Goal: Check status

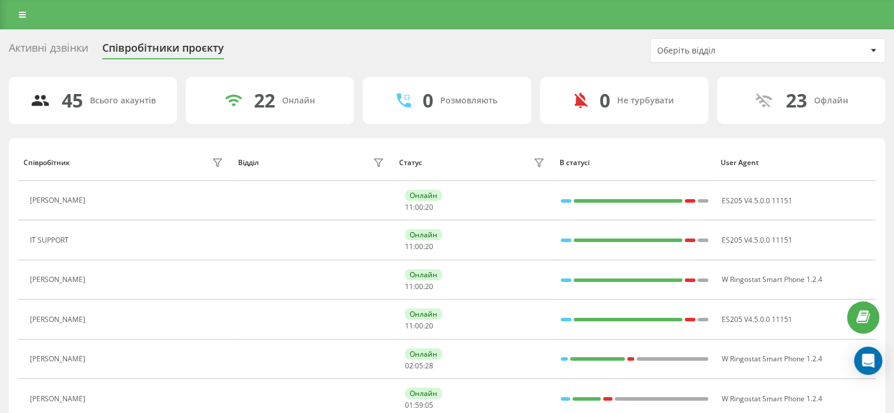
click at [46, 54] on div "Активні дзвінки" at bounding box center [48, 51] width 79 height 18
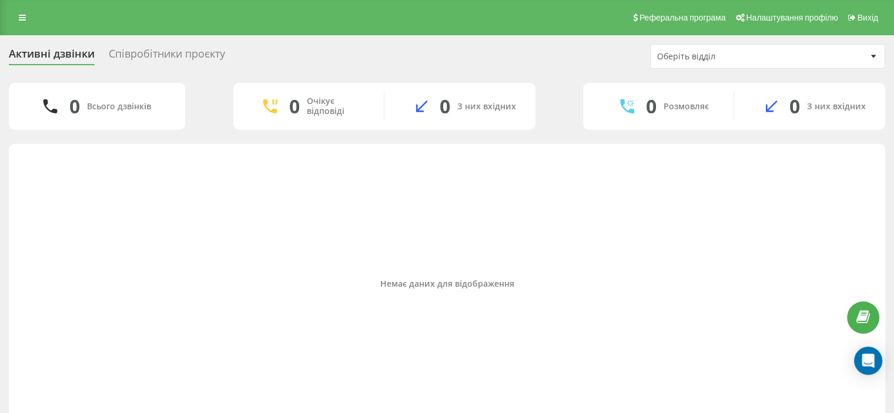
click at [751, 61] on div "Оберіть відділ" at bounding box center [727, 57] width 141 height 10
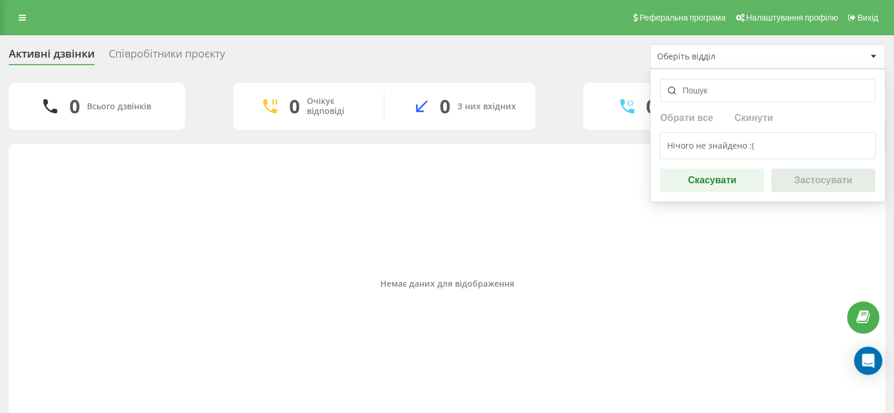
click at [701, 94] on input "text" at bounding box center [767, 91] width 215 height 24
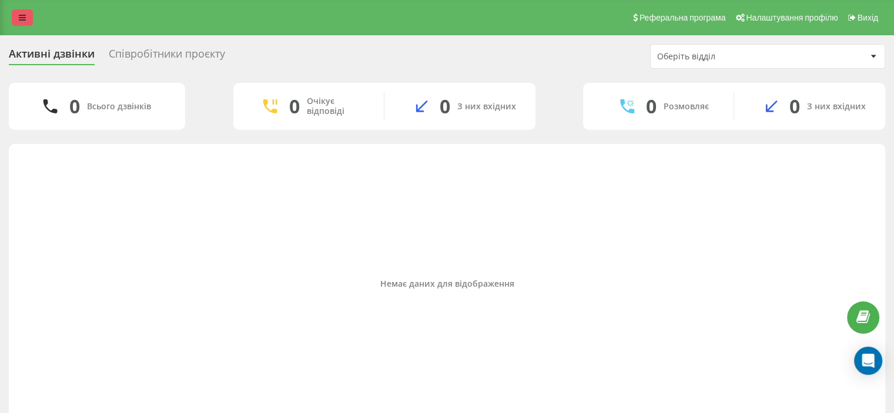
click at [21, 22] on icon at bounding box center [22, 18] width 7 height 8
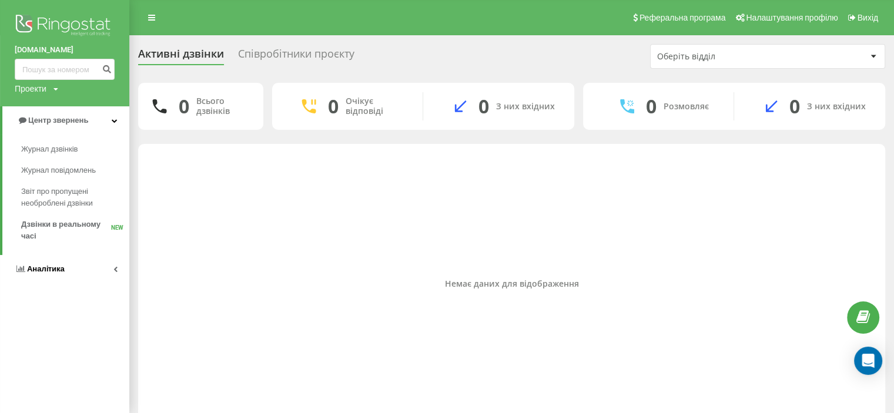
click at [73, 261] on link "Аналiтика" at bounding box center [64, 269] width 129 height 28
